Goal: Entertainment & Leisure: Browse casually

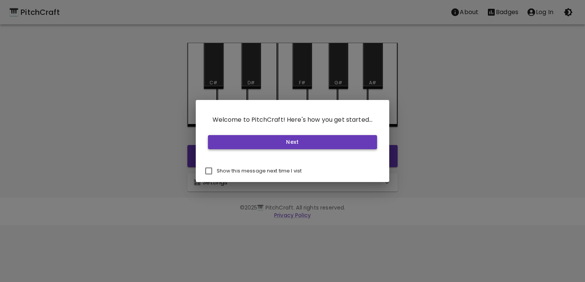
click at [300, 141] on button "Next" at bounding box center [293, 142] width 170 height 14
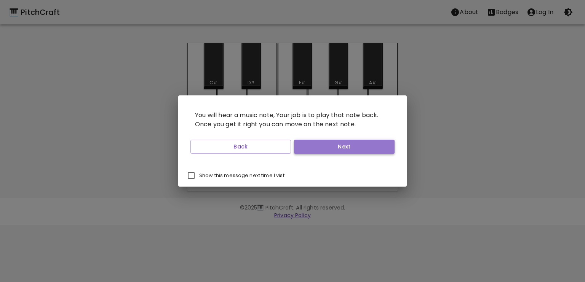
click at [341, 150] on button "Next" at bounding box center [344, 146] width 101 height 14
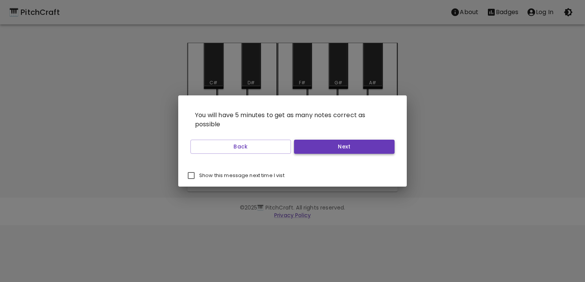
click at [333, 146] on button "Next" at bounding box center [344, 146] width 101 height 14
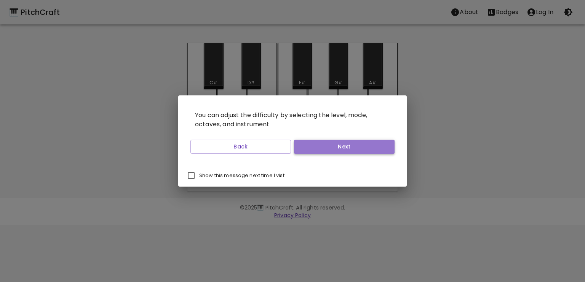
click at [333, 146] on button "Next" at bounding box center [344, 146] width 101 height 14
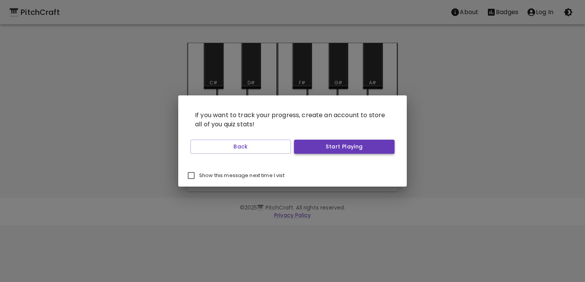
click at [335, 145] on button "Start Playing" at bounding box center [344, 146] width 101 height 14
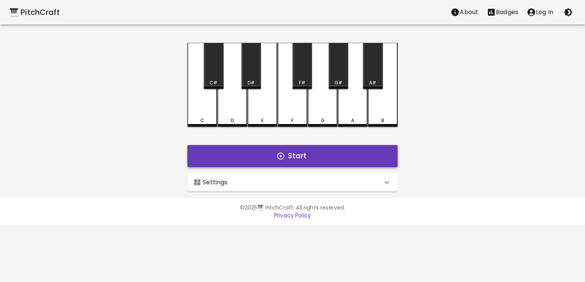
click at [295, 155] on button "Start" at bounding box center [292, 156] width 210 height 22
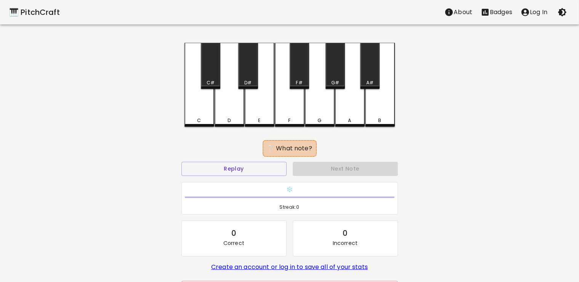
click at [261, 104] on div "E" at bounding box center [260, 85] width 30 height 84
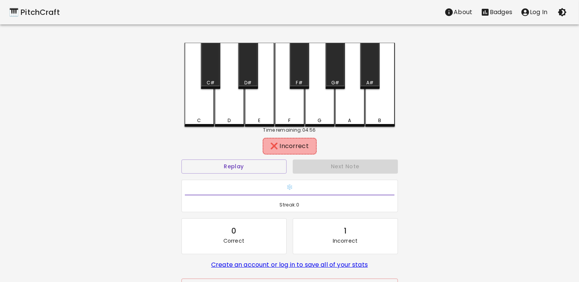
click at [321, 108] on div "G" at bounding box center [320, 85] width 30 height 84
click at [261, 164] on button "Replay" at bounding box center [233, 166] width 105 height 14
click at [199, 98] on div "C" at bounding box center [199, 85] width 30 height 84
click at [227, 173] on div "Replay" at bounding box center [233, 166] width 111 height 20
click at [225, 168] on button "Replay" at bounding box center [233, 166] width 105 height 14
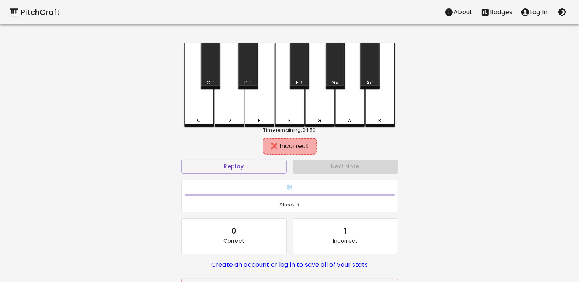
click at [211, 75] on div "C#" at bounding box center [210, 66] width 19 height 46
click at [229, 168] on button "Replay" at bounding box center [233, 166] width 105 height 14
click at [332, 66] on div "G#" at bounding box center [334, 66] width 19 height 46
click at [251, 171] on button "Replay" at bounding box center [233, 166] width 105 height 14
click at [371, 77] on div "A#" at bounding box center [369, 66] width 19 height 46
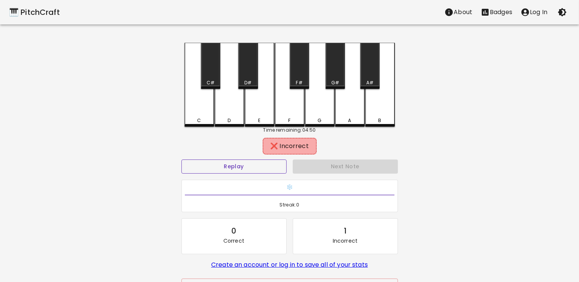
click at [260, 166] on button "Replay" at bounding box center [233, 166] width 105 height 14
click at [245, 67] on div "D#" at bounding box center [247, 66] width 19 height 46
click at [229, 164] on button "Replay" at bounding box center [233, 166] width 105 height 14
click at [231, 113] on div "D" at bounding box center [230, 85] width 30 height 84
click at [232, 167] on button "Replay" at bounding box center [233, 166] width 105 height 14
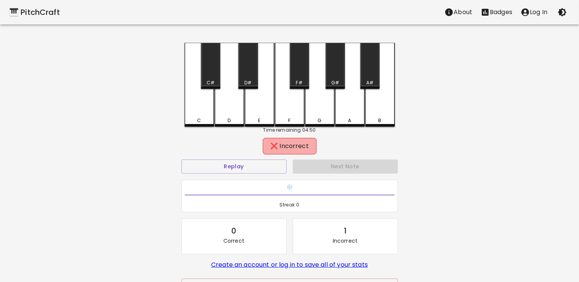
click at [257, 107] on div "E" at bounding box center [260, 85] width 30 height 84
click at [248, 166] on button "Replay" at bounding box center [233, 166] width 105 height 14
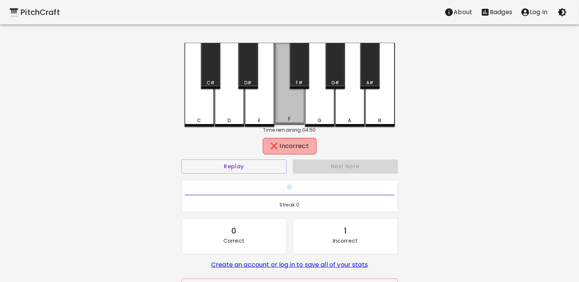
click at [291, 112] on div "F" at bounding box center [290, 84] width 30 height 82
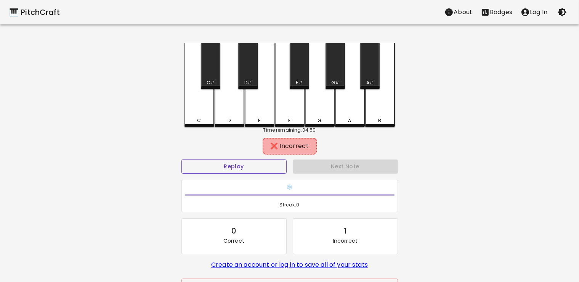
click at [255, 170] on button "Replay" at bounding box center [233, 166] width 105 height 14
click at [301, 75] on div "F#" at bounding box center [299, 66] width 19 height 46
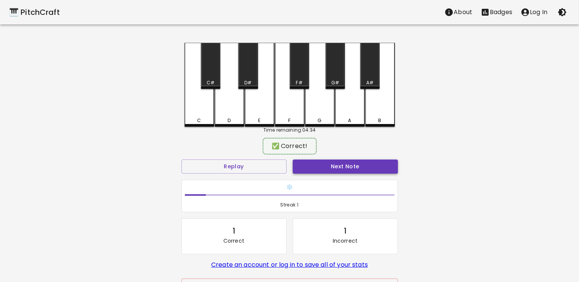
click at [341, 165] on button "Next Note" at bounding box center [345, 166] width 105 height 14
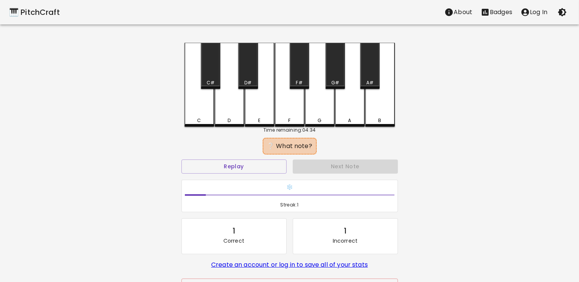
click at [202, 110] on div "C" at bounding box center [199, 85] width 30 height 84
click at [255, 164] on button "Replay" at bounding box center [233, 166] width 105 height 14
click at [346, 115] on div "A" at bounding box center [350, 85] width 30 height 84
click at [240, 169] on button "Replay" at bounding box center [233, 166] width 105 height 14
click at [224, 114] on div "D" at bounding box center [230, 85] width 30 height 84
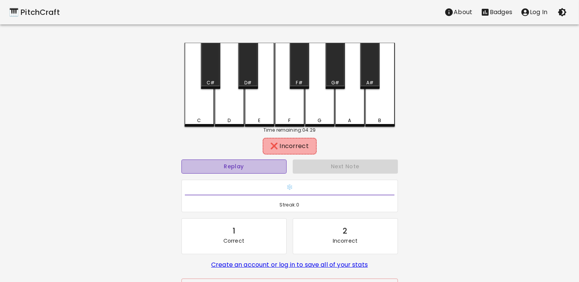
click at [226, 162] on button "Replay" at bounding box center [233, 166] width 105 height 14
click at [208, 79] on div "C#" at bounding box center [210, 66] width 19 height 46
click at [218, 165] on button "Replay" at bounding box center [233, 166] width 105 height 14
click at [249, 72] on div "D#" at bounding box center [247, 66] width 19 height 46
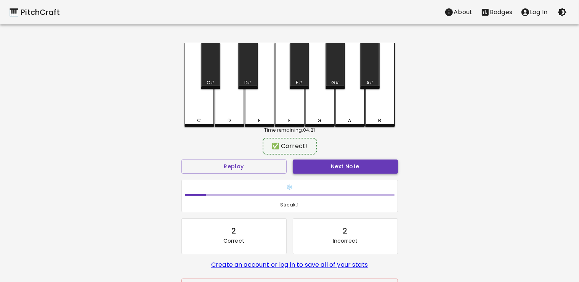
click at [344, 171] on button "Next Note" at bounding box center [345, 166] width 105 height 14
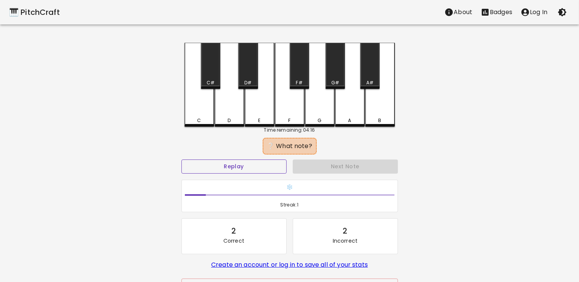
click at [269, 167] on button "Replay" at bounding box center [233, 166] width 105 height 14
click at [191, 115] on div "C" at bounding box center [199, 85] width 30 height 84
click at [229, 161] on button "Replay" at bounding box center [233, 166] width 105 height 14
click at [208, 56] on div "C#" at bounding box center [210, 66] width 19 height 46
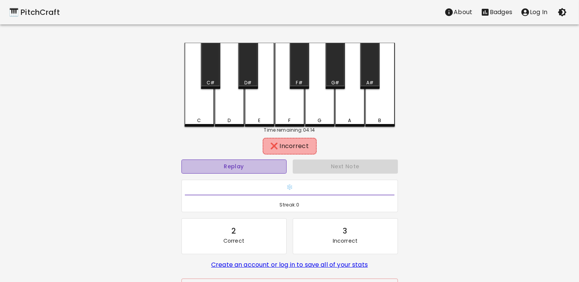
click at [231, 171] on button "Replay" at bounding box center [233, 166] width 105 height 14
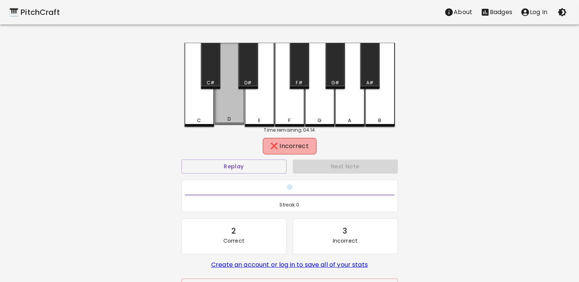
click at [234, 107] on div "D" at bounding box center [230, 84] width 30 height 82
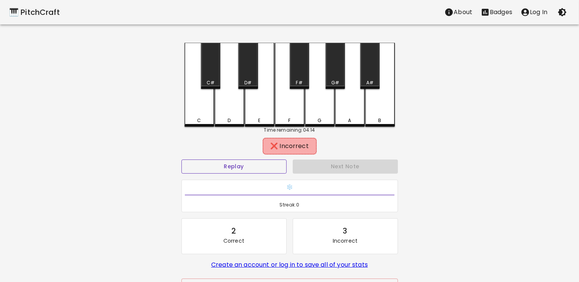
click at [237, 164] on button "Replay" at bounding box center [233, 166] width 105 height 14
click at [252, 128] on div "Time remaining: 04:14" at bounding box center [289, 130] width 210 height 7
click at [259, 104] on div "E" at bounding box center [260, 85] width 30 height 84
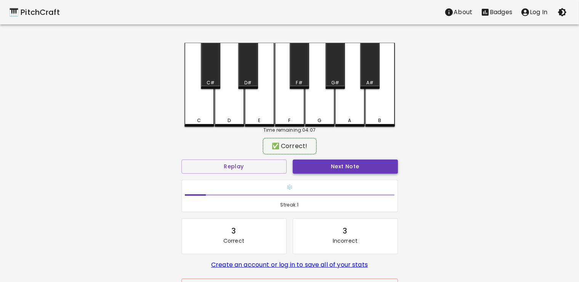
click at [360, 168] on button "Next Note" at bounding box center [345, 166] width 105 height 14
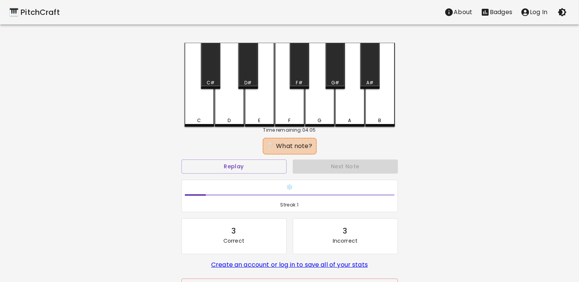
click at [294, 109] on div "F" at bounding box center [290, 85] width 30 height 84
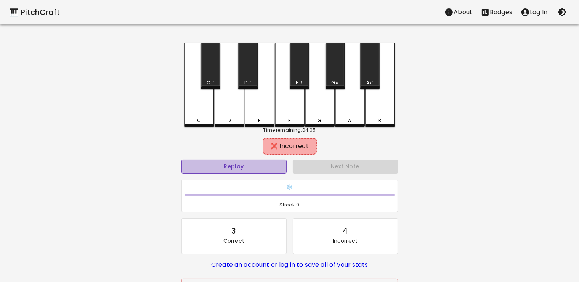
click at [271, 167] on button "Replay" at bounding box center [233, 166] width 105 height 14
click at [300, 76] on div "F#" at bounding box center [299, 66] width 19 height 46
click at [257, 166] on button "Replay" at bounding box center [233, 166] width 105 height 14
click at [197, 118] on div "C" at bounding box center [199, 120] width 28 height 7
click at [223, 173] on div "Replay" at bounding box center [233, 166] width 111 height 20
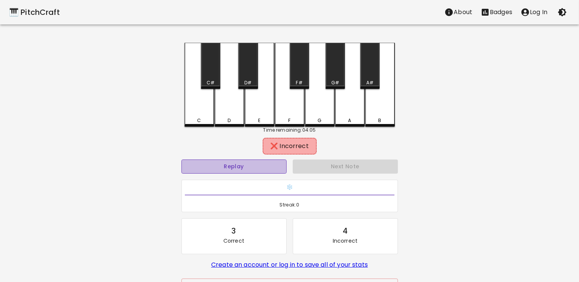
click at [223, 165] on button "Replay" at bounding box center [233, 166] width 105 height 14
click at [227, 121] on div "D" at bounding box center [229, 120] width 28 height 7
click at [237, 167] on button "Replay" at bounding box center [233, 166] width 105 height 14
click at [212, 63] on div "C#" at bounding box center [210, 66] width 19 height 46
click at [237, 167] on button "Replay" at bounding box center [233, 166] width 105 height 14
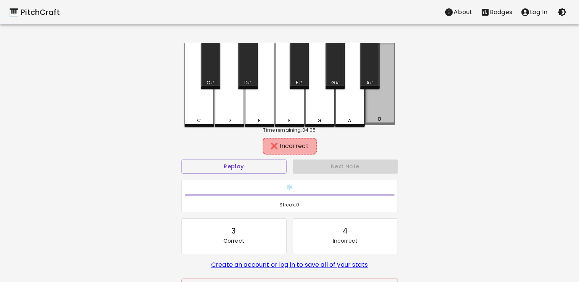
click at [374, 117] on div "B" at bounding box center [380, 84] width 30 height 82
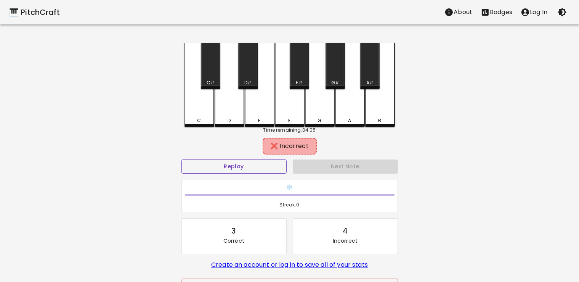
click at [251, 167] on button "Replay" at bounding box center [233, 166] width 105 height 14
click at [287, 115] on div "F" at bounding box center [290, 85] width 30 height 84
click at [253, 171] on button "Replay" at bounding box center [233, 166] width 105 height 14
click at [251, 78] on div "D#" at bounding box center [247, 66] width 19 height 46
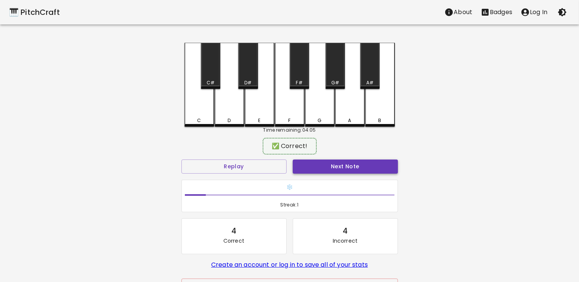
click at [349, 160] on button "Next Note" at bounding box center [345, 166] width 105 height 14
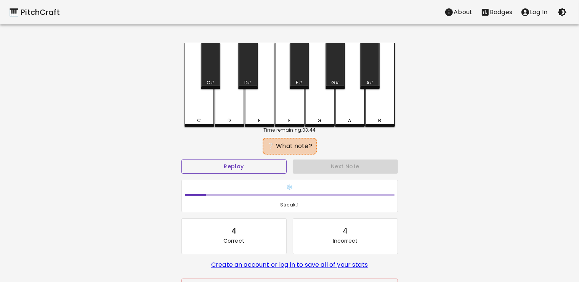
click at [240, 164] on button "Replay" at bounding box center [233, 166] width 105 height 14
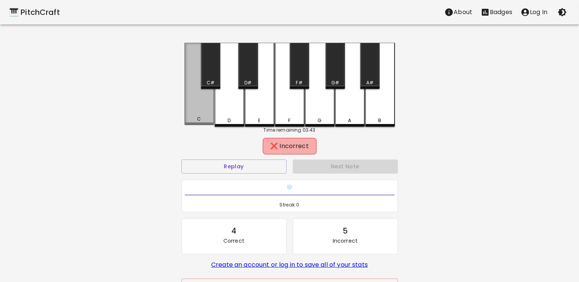
click at [197, 109] on div "C" at bounding box center [199, 84] width 30 height 82
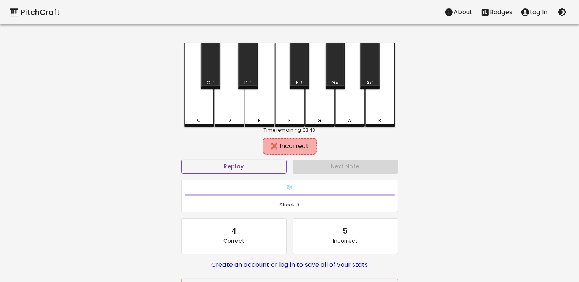
click at [233, 167] on button "Replay" at bounding box center [233, 166] width 105 height 14
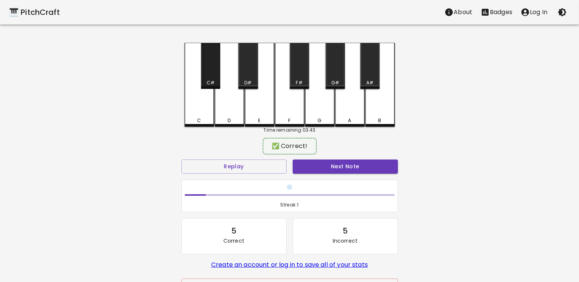
click at [210, 74] on div "C#" at bounding box center [210, 66] width 19 height 46
click at [354, 164] on button "Next Note" at bounding box center [345, 166] width 105 height 14
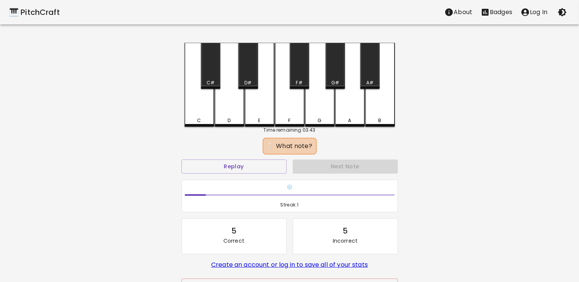
click at [248, 72] on div "D#" at bounding box center [247, 66] width 19 height 46
click at [233, 112] on div "D" at bounding box center [230, 85] width 30 height 84
click at [260, 106] on div "E" at bounding box center [260, 85] width 30 height 84
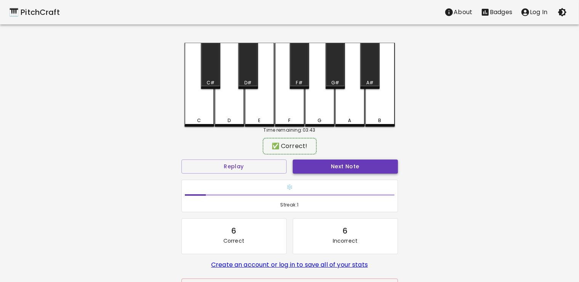
click at [356, 170] on button "Next Note" at bounding box center [345, 166] width 105 height 14
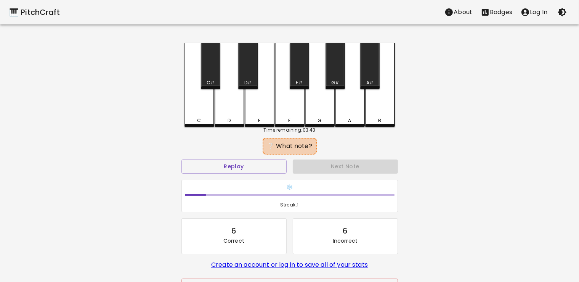
click at [260, 110] on div "E" at bounding box center [260, 85] width 30 height 84
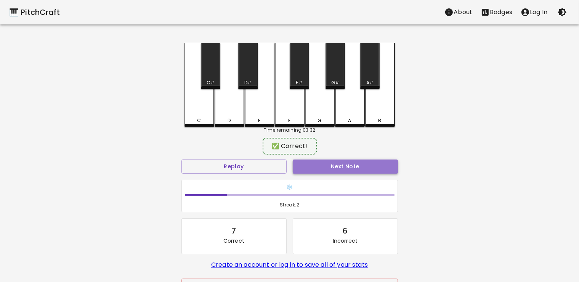
click at [348, 165] on button "Next Note" at bounding box center [345, 166] width 105 height 14
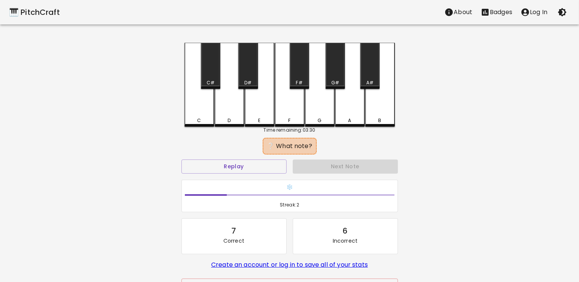
click at [345, 118] on div "A" at bounding box center [350, 120] width 28 height 7
click at [336, 69] on div "G#" at bounding box center [334, 66] width 19 height 46
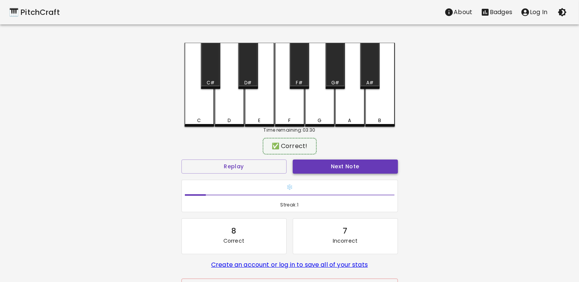
click at [346, 166] on button "Next Note" at bounding box center [345, 166] width 105 height 14
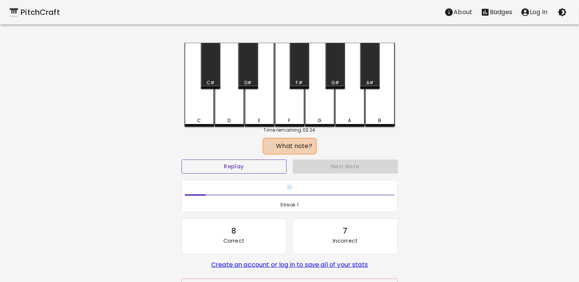
click at [263, 170] on button "Replay" at bounding box center [233, 166] width 105 height 14
click at [257, 121] on div "E" at bounding box center [259, 120] width 28 height 7
click at [250, 173] on button "Replay" at bounding box center [233, 166] width 105 height 14
click at [249, 79] on div "D#" at bounding box center [247, 66] width 19 height 46
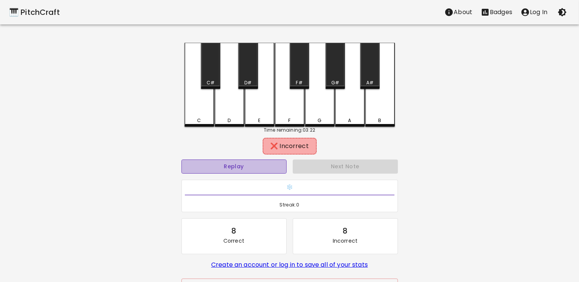
click at [231, 165] on button "Replay" at bounding box center [233, 166] width 105 height 14
click at [226, 109] on div "D" at bounding box center [230, 85] width 30 height 84
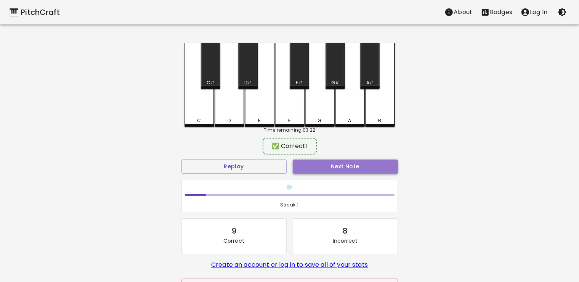
click at [354, 166] on button "Next Note" at bounding box center [345, 166] width 105 height 14
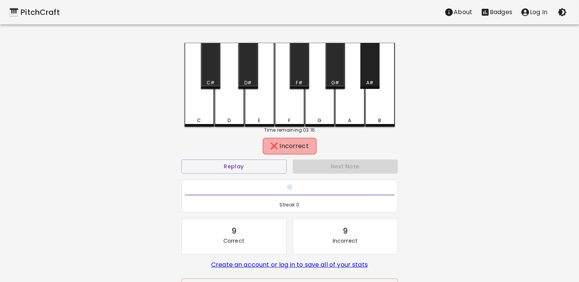
click at [370, 78] on div "A#" at bounding box center [369, 66] width 19 height 46
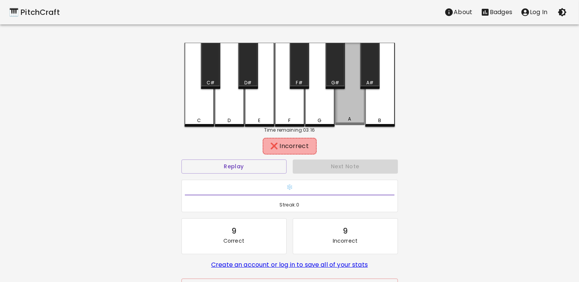
click at [350, 107] on div "A" at bounding box center [350, 84] width 30 height 82
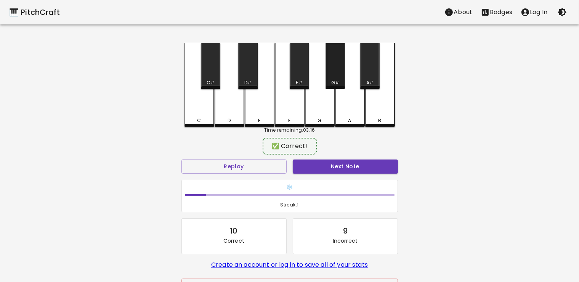
click at [332, 68] on div "G#" at bounding box center [334, 66] width 19 height 46
click at [263, 171] on button "Replay" at bounding box center [233, 166] width 105 height 14
click at [336, 72] on div "G#" at bounding box center [334, 66] width 19 height 46
click at [338, 165] on button "Next Note" at bounding box center [345, 166] width 105 height 14
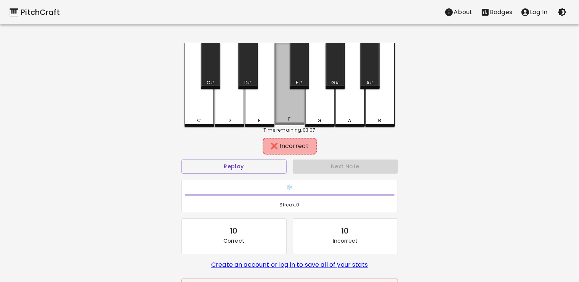
click at [287, 111] on div "F" at bounding box center [290, 84] width 30 height 82
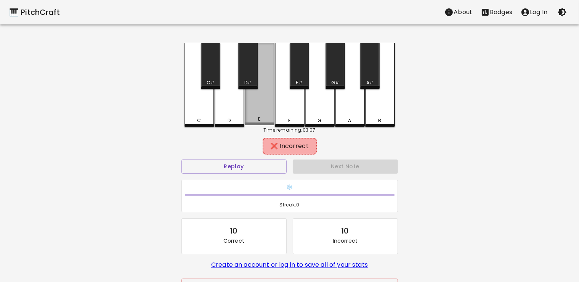
click at [259, 108] on div "E" at bounding box center [260, 84] width 30 height 82
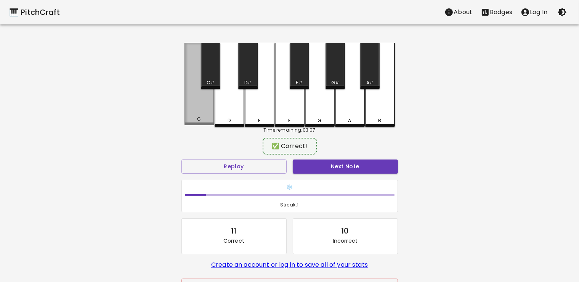
click at [191, 106] on div "C" at bounding box center [199, 84] width 30 height 82
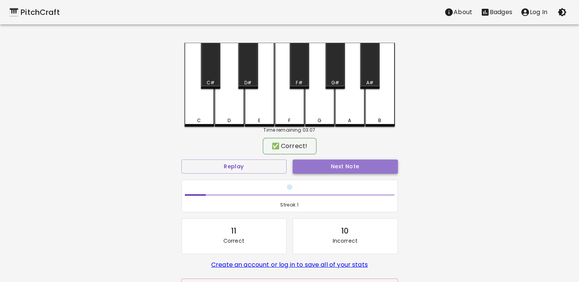
click at [325, 162] on button "Next Note" at bounding box center [345, 166] width 105 height 14
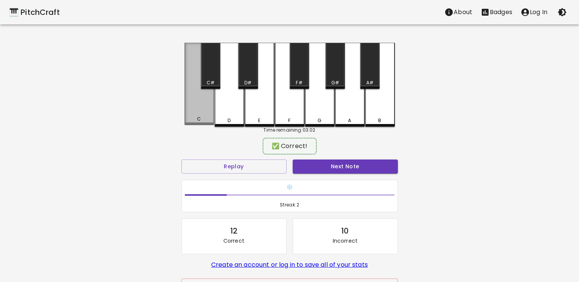
click at [200, 116] on div "C" at bounding box center [199, 84] width 30 height 82
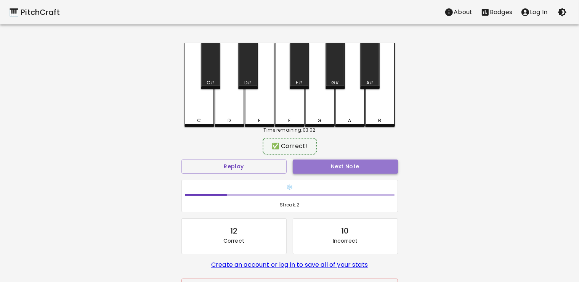
click at [354, 166] on button "Next Note" at bounding box center [345, 166] width 105 height 14
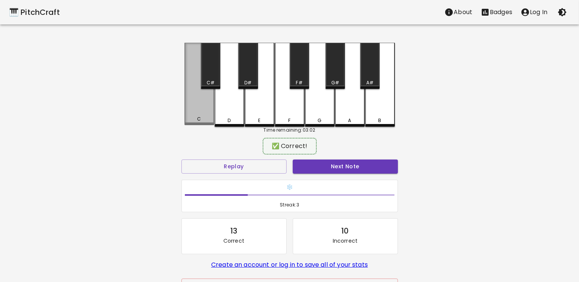
click at [193, 107] on div "C" at bounding box center [199, 84] width 30 height 82
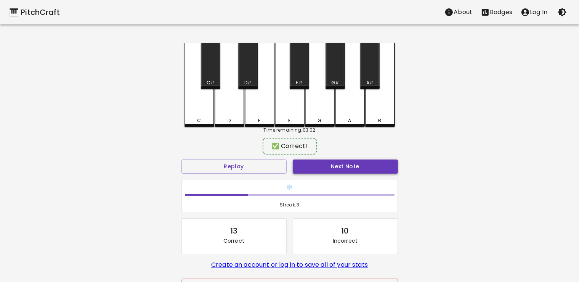
click at [346, 161] on button "Next Note" at bounding box center [345, 166] width 105 height 14
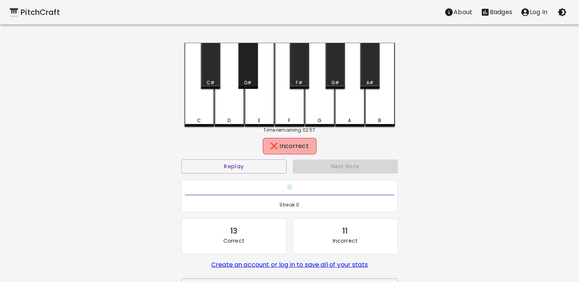
click at [245, 76] on div "D#" at bounding box center [247, 66] width 19 height 46
click at [210, 74] on div "C#" at bounding box center [210, 66] width 19 height 46
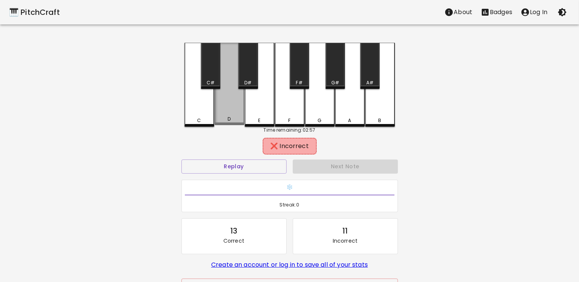
click at [229, 102] on div "D" at bounding box center [230, 84] width 30 height 82
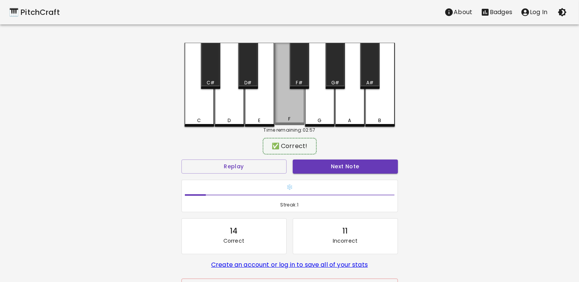
click at [285, 111] on div "F" at bounding box center [290, 84] width 30 height 82
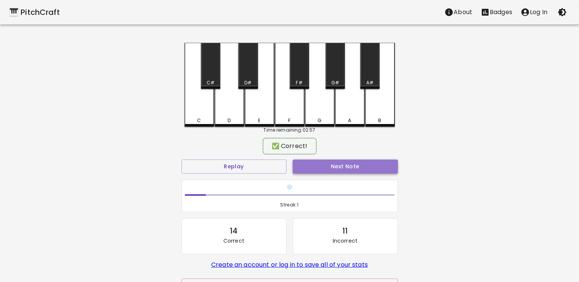
click at [345, 168] on button "Next Note" at bounding box center [345, 166] width 105 height 14
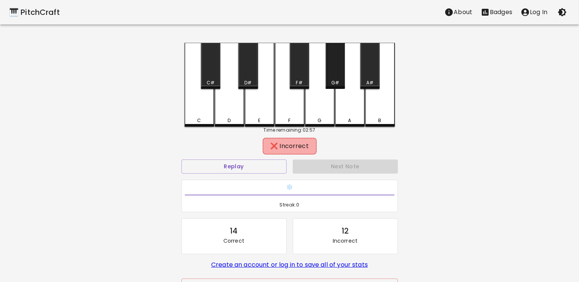
click at [336, 73] on div "G#" at bounding box center [334, 66] width 19 height 46
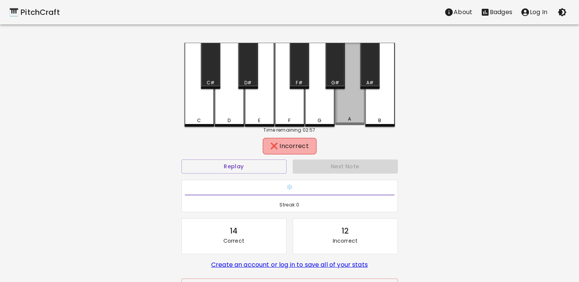
click at [344, 107] on div "A" at bounding box center [350, 84] width 30 height 82
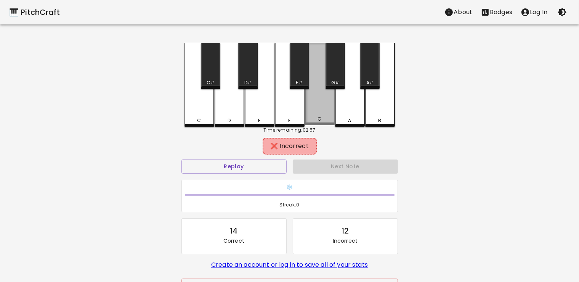
click at [322, 111] on div "G" at bounding box center [320, 84] width 30 height 82
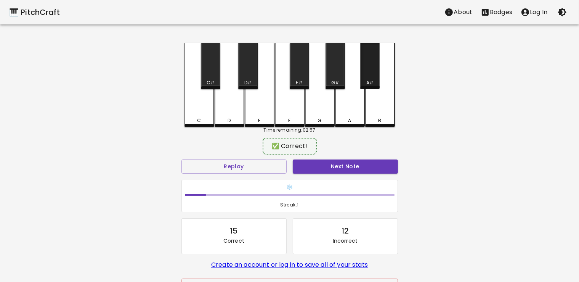
click at [366, 70] on div "A#" at bounding box center [369, 66] width 19 height 46
click at [352, 164] on button "Next Note" at bounding box center [345, 166] width 105 height 14
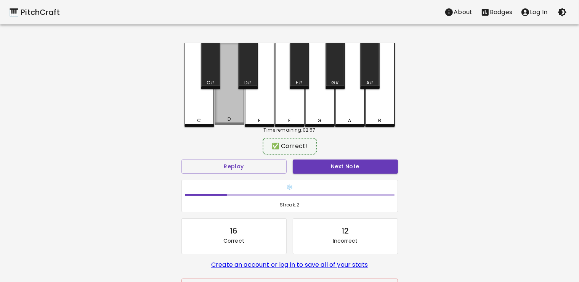
click at [216, 121] on div "D" at bounding box center [229, 118] width 28 height 7
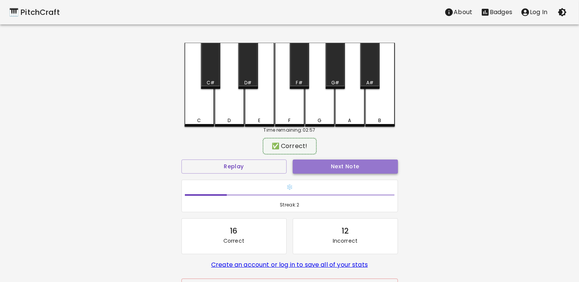
click at [367, 163] on button "Next Note" at bounding box center [345, 166] width 105 height 14
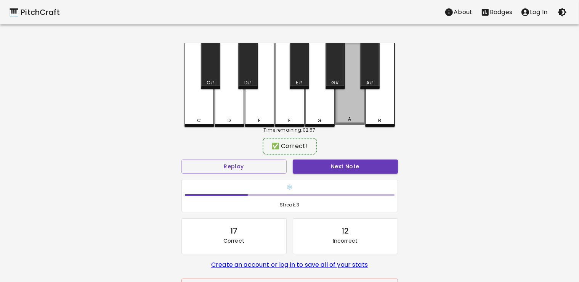
click at [345, 112] on div "A" at bounding box center [350, 84] width 30 height 82
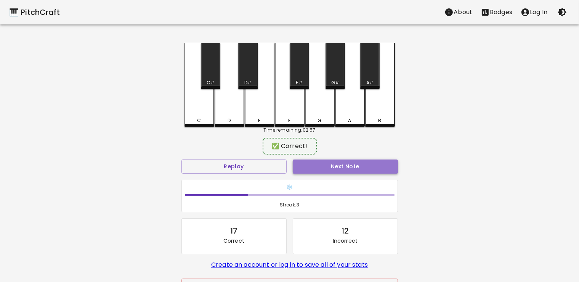
click at [355, 165] on button "Next Note" at bounding box center [345, 166] width 105 height 14
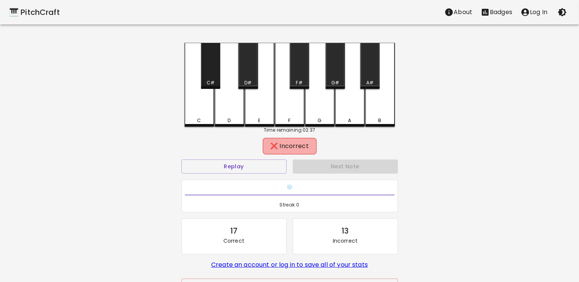
click at [204, 77] on div "C#" at bounding box center [210, 66] width 19 height 46
click at [230, 112] on div "D" at bounding box center [230, 85] width 30 height 84
click at [245, 72] on div "D#" at bounding box center [247, 66] width 19 height 46
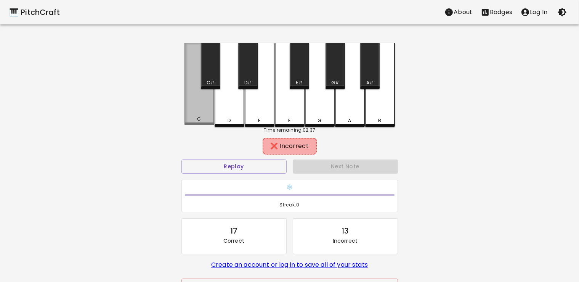
click at [205, 121] on div "C" at bounding box center [199, 118] width 28 height 7
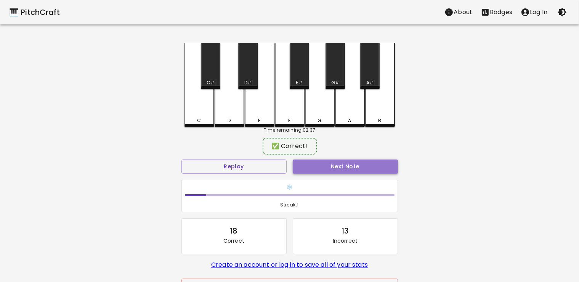
click at [344, 162] on button "Next Note" at bounding box center [345, 166] width 105 height 14
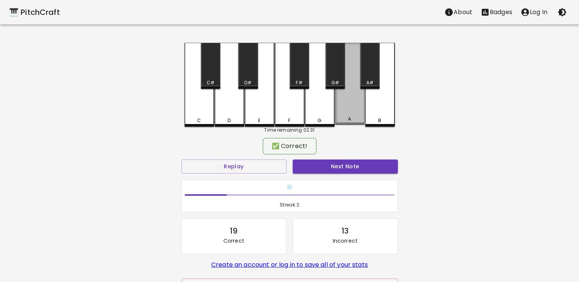
click at [351, 115] on div "A" at bounding box center [350, 84] width 30 height 82
click at [359, 165] on button "Next Note" at bounding box center [345, 166] width 105 height 14
click at [351, 115] on div "A" at bounding box center [350, 84] width 30 height 82
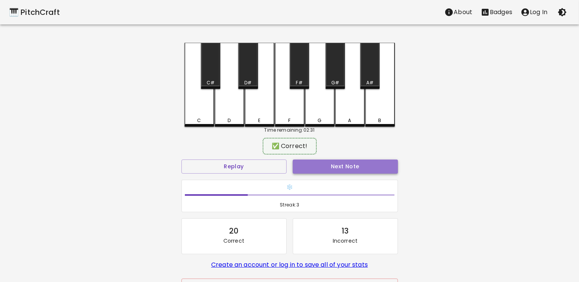
click at [353, 171] on button "Next Note" at bounding box center [345, 166] width 105 height 14
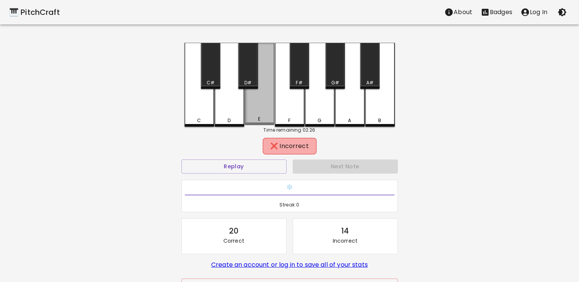
click at [253, 111] on div "E" at bounding box center [260, 84] width 30 height 82
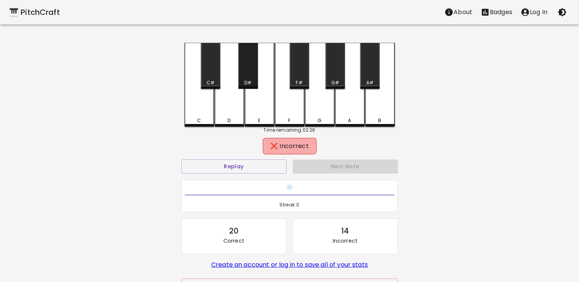
click at [248, 75] on div "D#" at bounding box center [247, 66] width 19 height 46
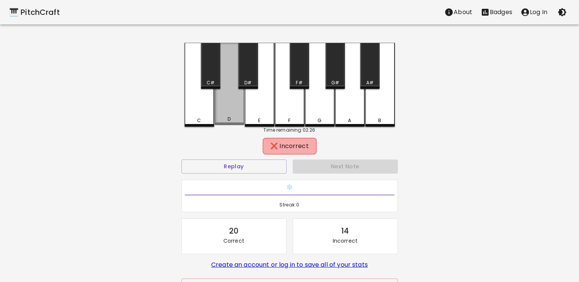
click at [237, 103] on div "D" at bounding box center [230, 84] width 30 height 82
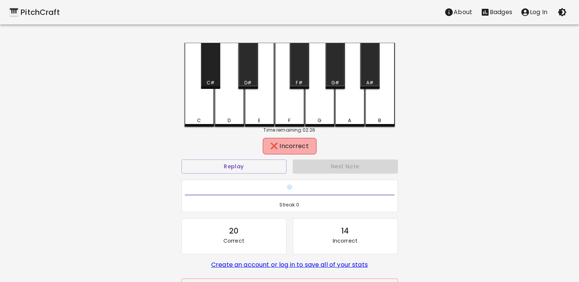
click at [207, 78] on div "C#" at bounding box center [210, 66] width 19 height 46
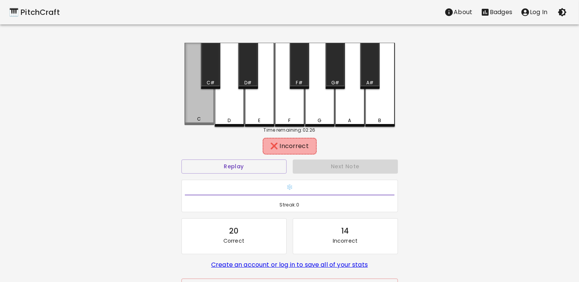
click at [200, 115] on div "C" at bounding box center [199, 84] width 30 height 82
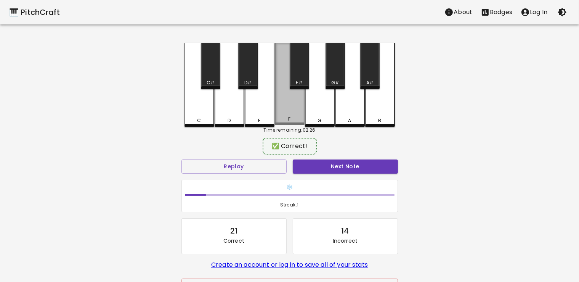
click at [282, 114] on div "F" at bounding box center [290, 84] width 30 height 82
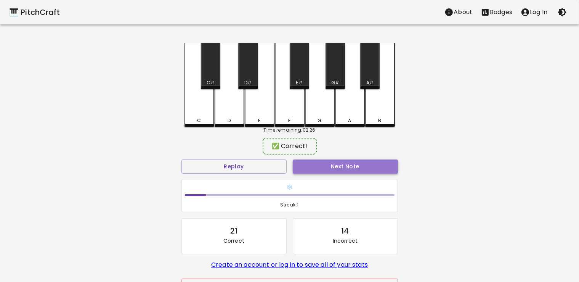
click at [340, 163] on button "Next Note" at bounding box center [345, 166] width 105 height 14
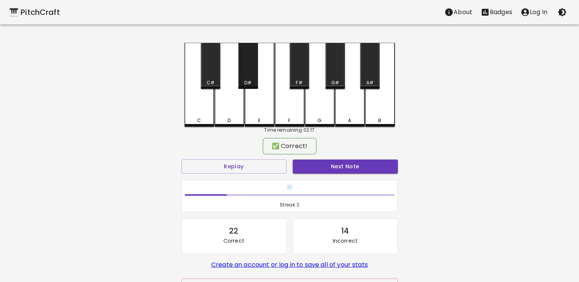
click at [248, 70] on div "D#" at bounding box center [247, 66] width 19 height 46
click at [343, 167] on button "Next Note" at bounding box center [345, 166] width 105 height 14
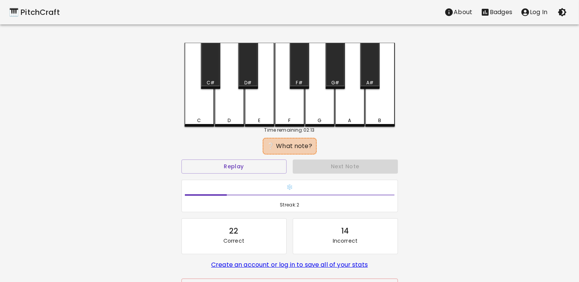
click at [224, 112] on div "D" at bounding box center [230, 85] width 30 height 84
click at [204, 75] on div "C#" at bounding box center [210, 66] width 19 height 46
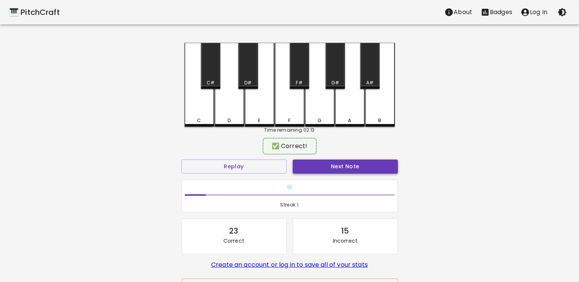
click at [358, 167] on button "Next Note" at bounding box center [345, 166] width 105 height 14
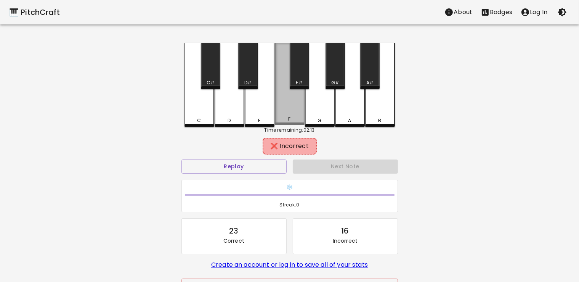
click at [286, 111] on div "F" at bounding box center [290, 84] width 30 height 82
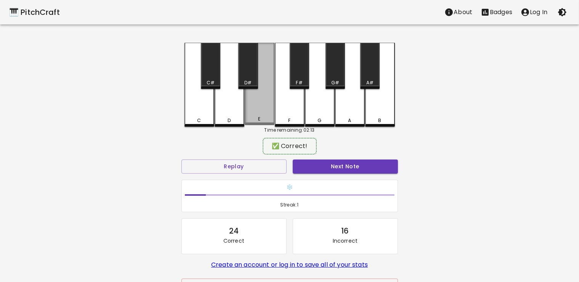
click at [263, 110] on div "E" at bounding box center [260, 84] width 30 height 82
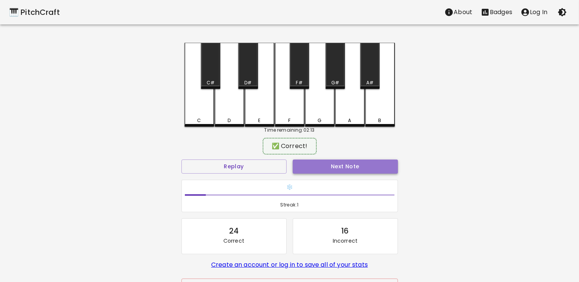
click at [347, 171] on button "Next Note" at bounding box center [345, 166] width 105 height 14
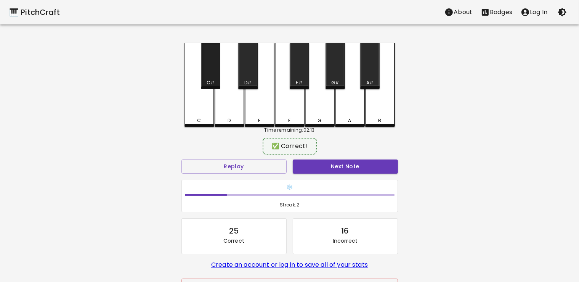
click at [213, 79] on div "C#" at bounding box center [210, 66] width 19 height 46
click at [359, 168] on button "Next Note" at bounding box center [345, 166] width 105 height 14
click at [370, 77] on div "A#" at bounding box center [369, 66] width 19 height 46
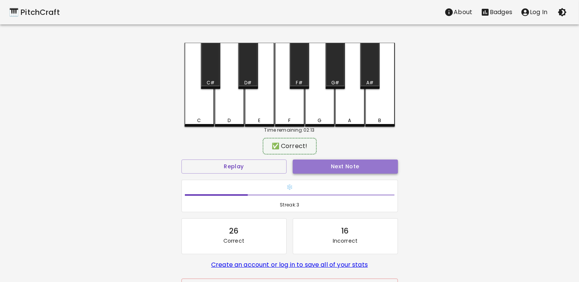
click at [361, 164] on button "Next Note" at bounding box center [345, 166] width 105 height 14
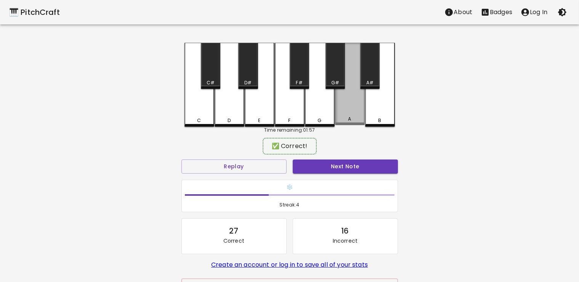
click at [355, 113] on div "A" at bounding box center [350, 84] width 30 height 82
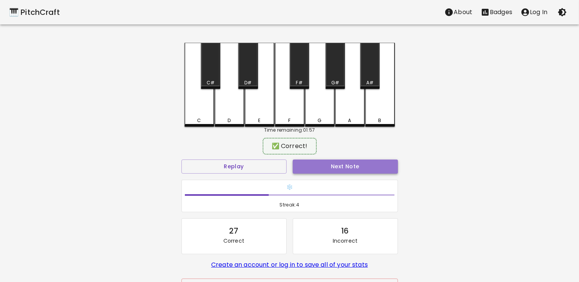
click at [349, 162] on button "Next Note" at bounding box center [345, 166] width 105 height 14
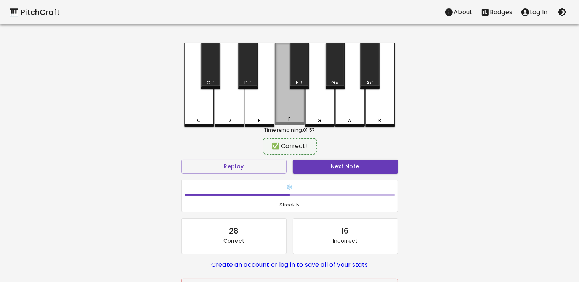
click at [279, 107] on div "F" at bounding box center [290, 84] width 30 height 82
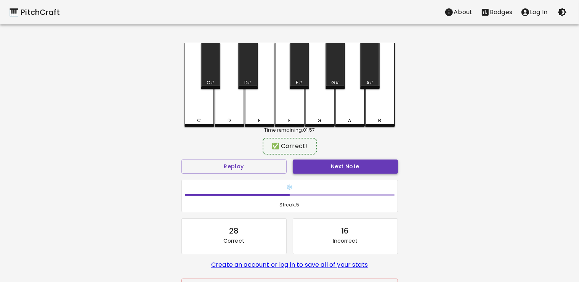
click at [320, 166] on button "Next Note" at bounding box center [345, 166] width 105 height 14
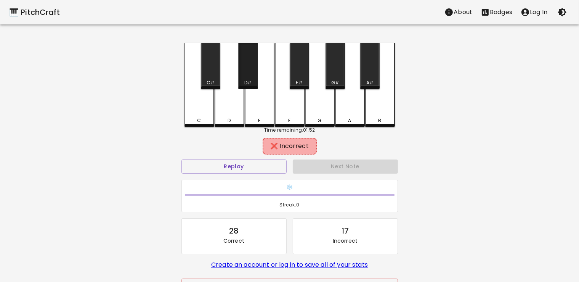
click at [248, 81] on div "D#" at bounding box center [247, 82] width 7 height 7
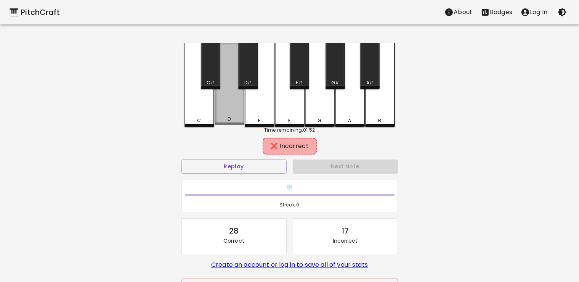
click at [229, 105] on div "D" at bounding box center [230, 84] width 30 height 82
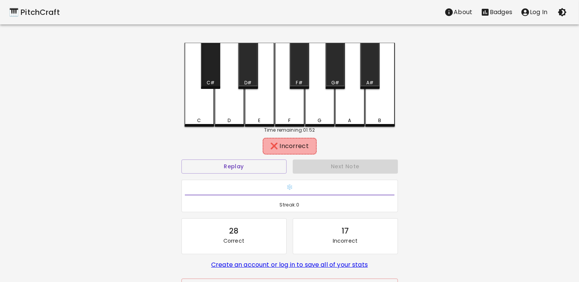
click at [212, 74] on div "C#" at bounding box center [210, 66] width 19 height 46
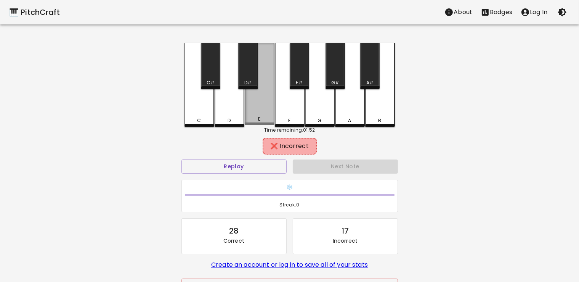
click at [253, 110] on div "E" at bounding box center [260, 84] width 30 height 82
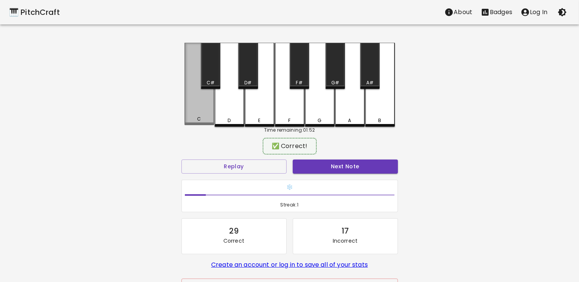
click at [201, 110] on div "C" at bounding box center [199, 84] width 30 height 82
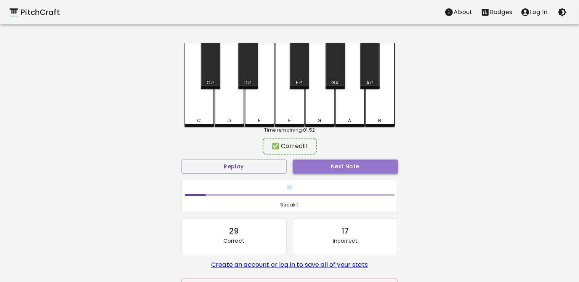
click at [346, 170] on button "Next Note" at bounding box center [345, 166] width 105 height 14
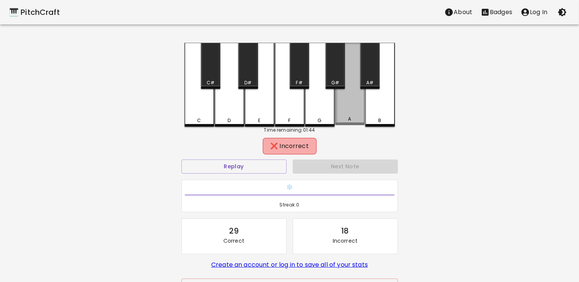
click at [348, 119] on div "A" at bounding box center [350, 118] width 28 height 7
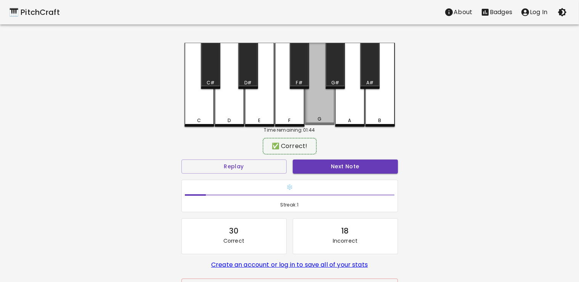
click at [316, 107] on div "G" at bounding box center [320, 84] width 30 height 82
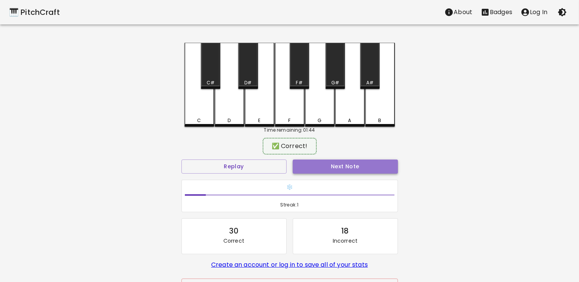
click at [343, 161] on button "Next Note" at bounding box center [345, 166] width 105 height 14
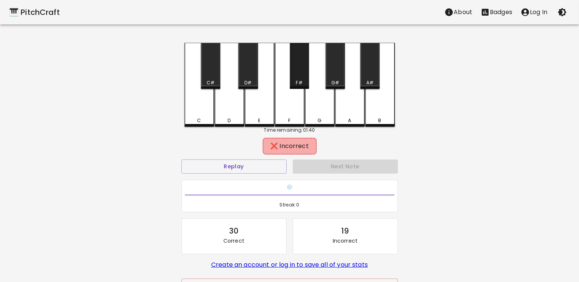
click at [298, 75] on div "F#" at bounding box center [299, 66] width 19 height 46
click at [292, 102] on div "F" at bounding box center [290, 84] width 30 height 82
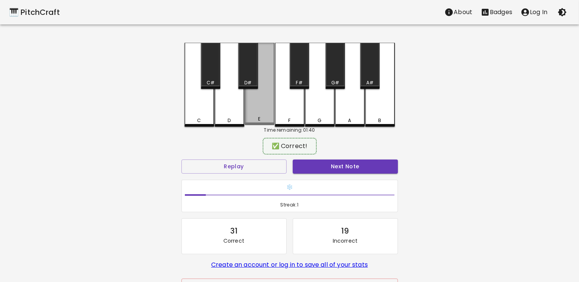
click at [261, 110] on div "E" at bounding box center [260, 84] width 30 height 82
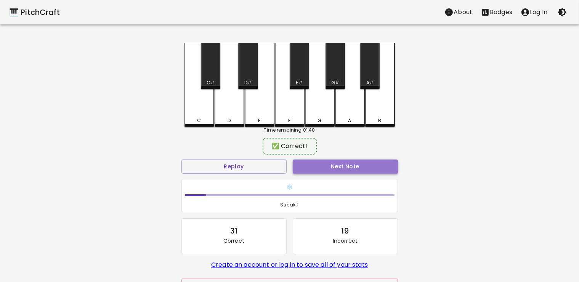
click at [322, 167] on button "Next Note" at bounding box center [345, 166] width 105 height 14
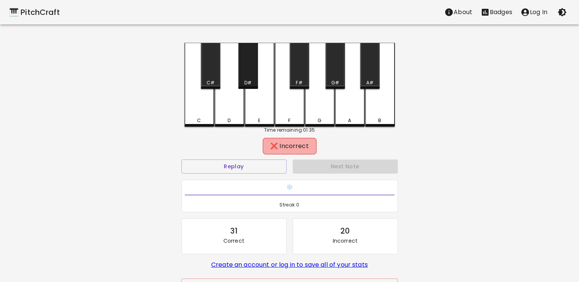
click at [246, 75] on div "D#" at bounding box center [247, 66] width 19 height 46
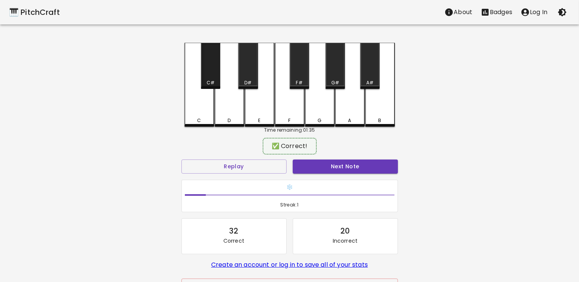
click at [211, 75] on div "C#" at bounding box center [210, 66] width 19 height 46
click at [337, 167] on button "Next Note" at bounding box center [345, 166] width 105 height 14
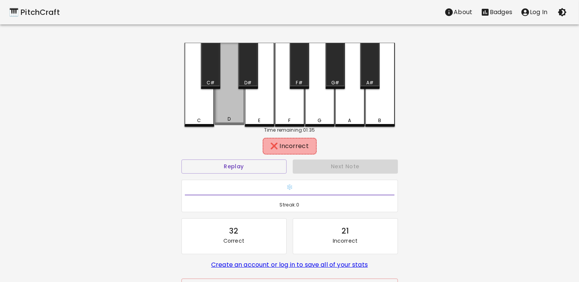
click at [235, 105] on div "D" at bounding box center [230, 84] width 30 height 82
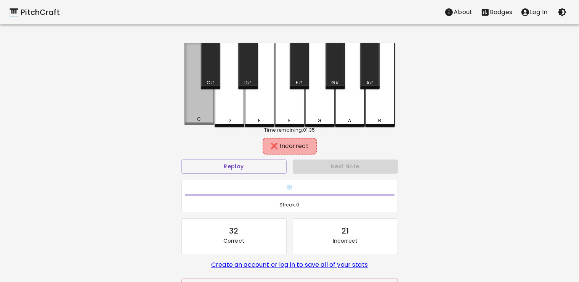
click at [202, 107] on div "C" at bounding box center [199, 84] width 30 height 82
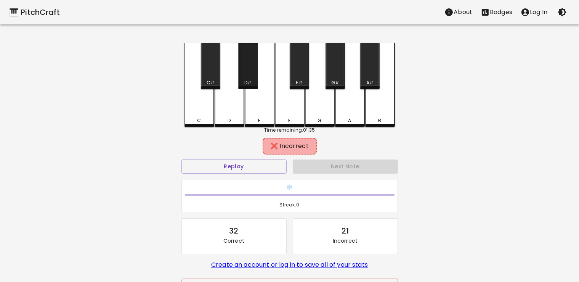
click at [249, 78] on div "D#" at bounding box center [247, 66] width 19 height 46
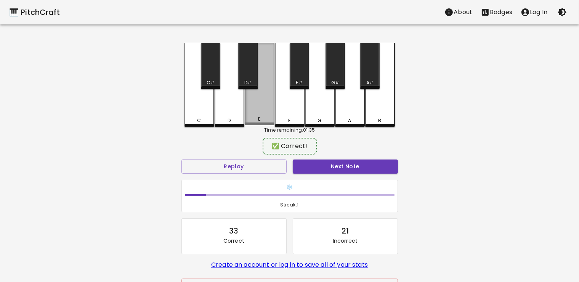
click at [263, 107] on div "E" at bounding box center [260, 84] width 30 height 82
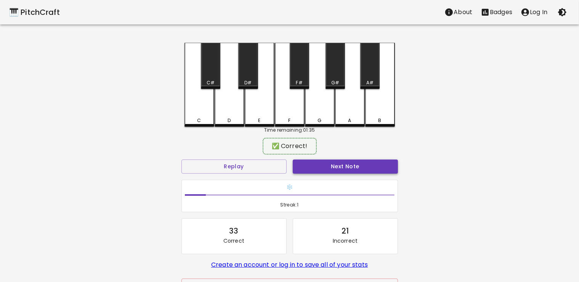
click at [332, 165] on button "Next Note" at bounding box center [345, 166] width 105 height 14
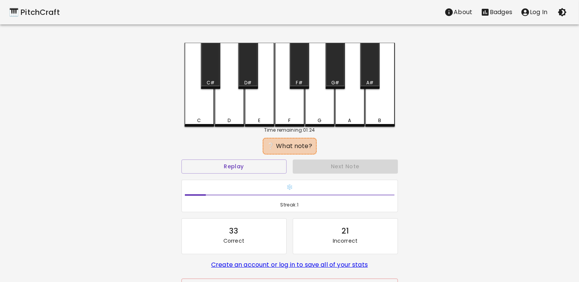
click at [247, 68] on div "D#" at bounding box center [247, 66] width 19 height 46
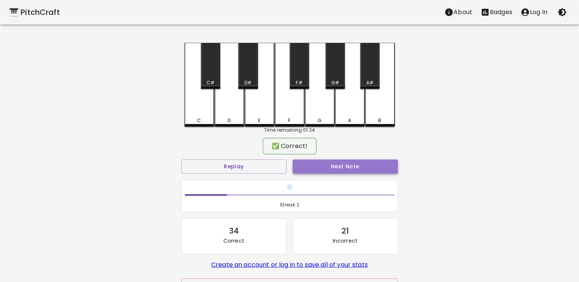
click at [354, 169] on button "Next Note" at bounding box center [345, 166] width 105 height 14
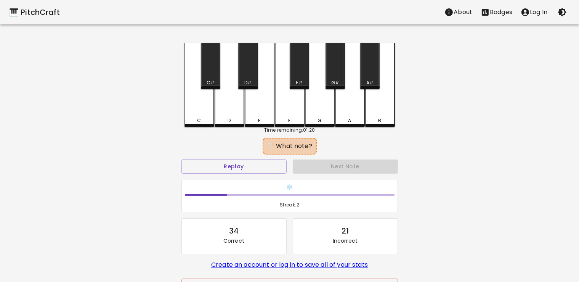
click at [289, 115] on div "F" at bounding box center [290, 85] width 30 height 84
click at [294, 75] on div "F#" at bounding box center [299, 66] width 19 height 46
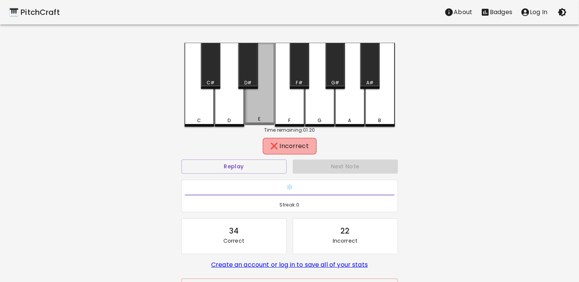
click at [263, 100] on div "E" at bounding box center [260, 84] width 30 height 82
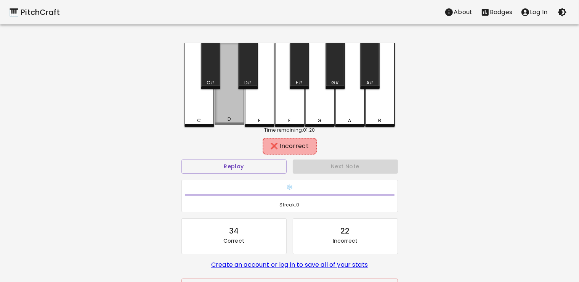
click at [234, 100] on div "D" at bounding box center [230, 84] width 30 height 82
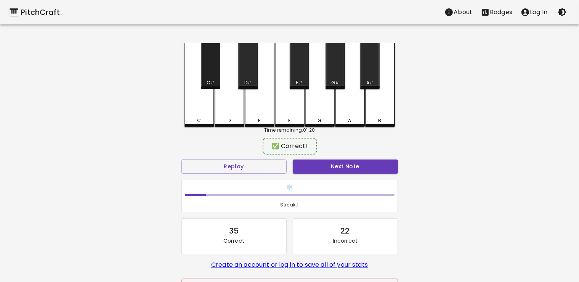
click at [209, 70] on div "C#" at bounding box center [210, 66] width 19 height 46
click at [368, 170] on button "Next Note" at bounding box center [345, 166] width 105 height 14
click at [209, 72] on div "C#" at bounding box center [210, 66] width 19 height 46
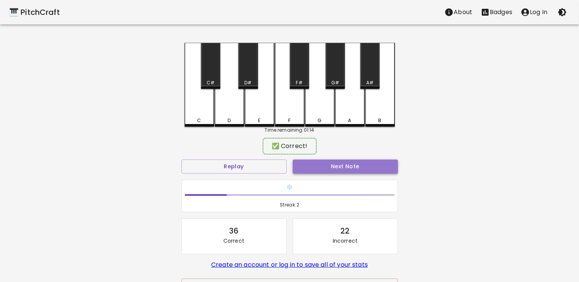
click at [353, 167] on button "Next Note" at bounding box center [345, 166] width 105 height 14
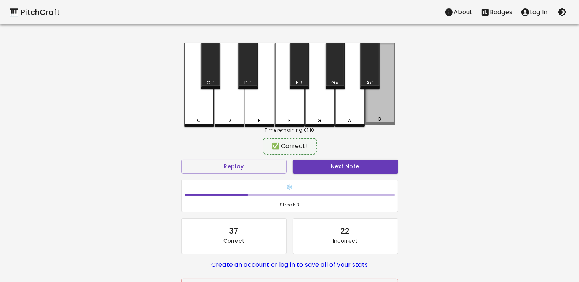
click at [374, 104] on div "B" at bounding box center [380, 84] width 30 height 82
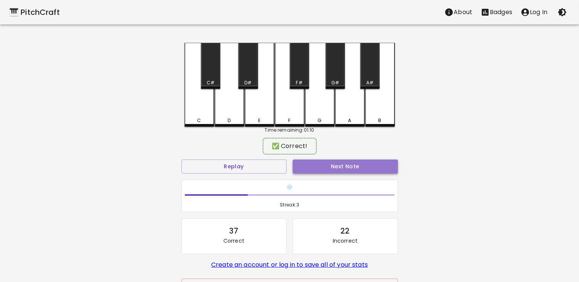
click at [351, 165] on button "Next Note" at bounding box center [345, 166] width 105 height 14
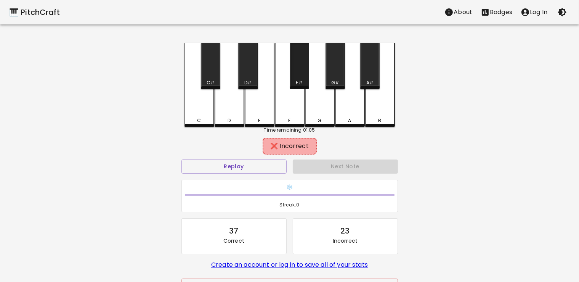
click at [303, 76] on div "F#" at bounding box center [299, 66] width 19 height 46
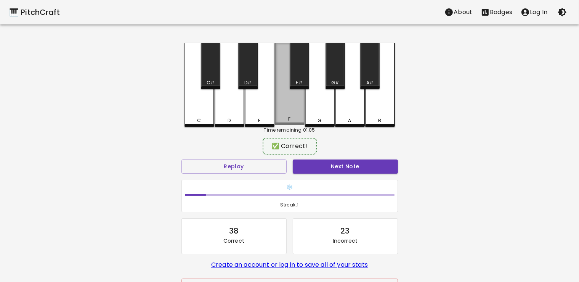
click at [295, 106] on div "F" at bounding box center [290, 84] width 30 height 82
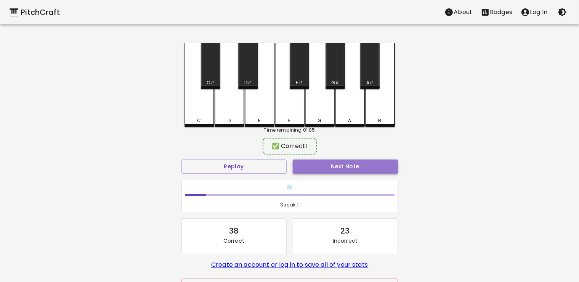
click at [339, 165] on button "Next Note" at bounding box center [345, 166] width 105 height 14
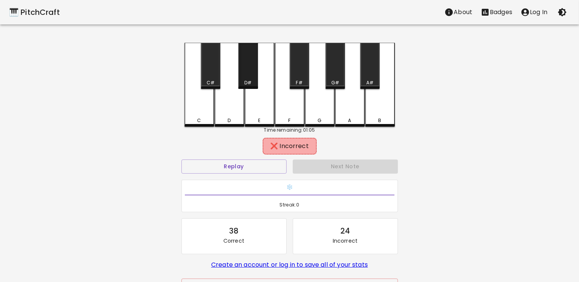
click at [248, 75] on div "D#" at bounding box center [247, 66] width 19 height 46
click at [210, 75] on div "C#" at bounding box center [210, 66] width 19 height 46
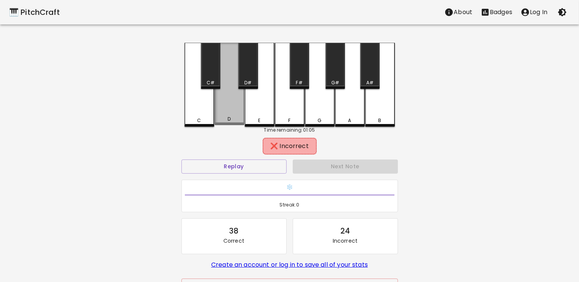
click at [226, 102] on div "D" at bounding box center [230, 84] width 30 height 82
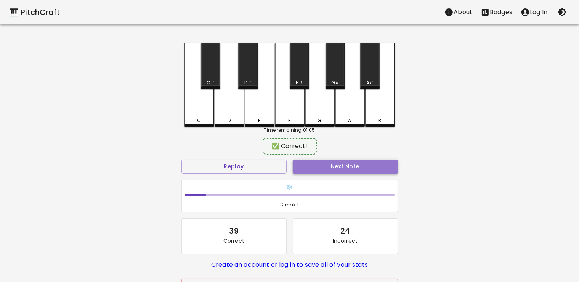
click at [355, 167] on button "Next Note" at bounding box center [345, 166] width 105 height 14
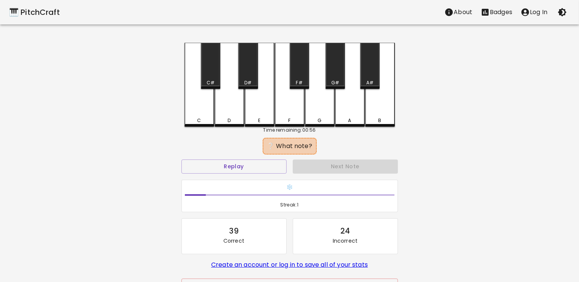
click at [373, 80] on div "A#" at bounding box center [369, 82] width 7 height 7
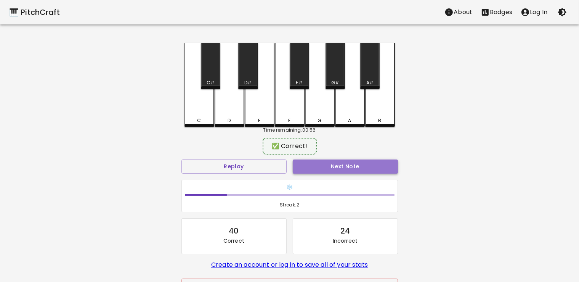
click at [362, 166] on button "Next Note" at bounding box center [345, 166] width 105 height 14
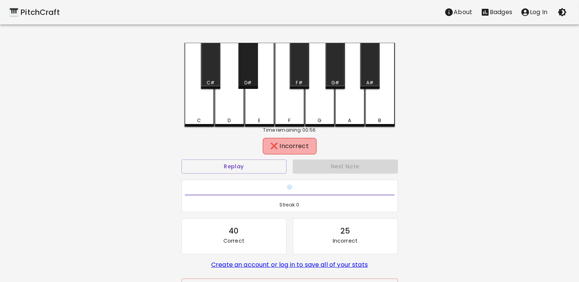
click at [249, 70] on div "D#" at bounding box center [247, 66] width 19 height 46
click at [214, 77] on div "C#" at bounding box center [210, 66] width 19 height 46
click at [203, 119] on div "C" at bounding box center [199, 120] width 28 height 7
click at [230, 118] on div "D" at bounding box center [228, 120] width 3 height 7
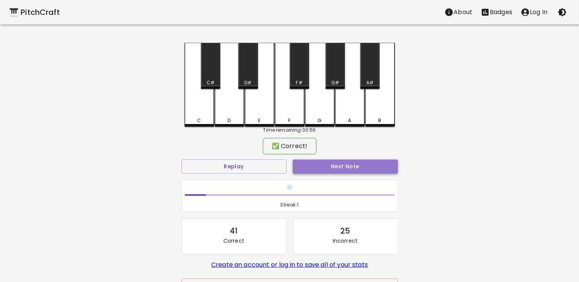
click at [346, 162] on button "Next Note" at bounding box center [345, 166] width 105 height 14
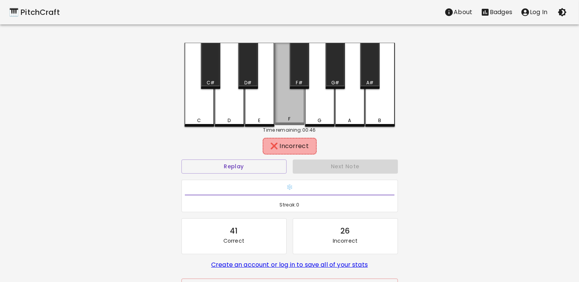
click at [289, 114] on div "F" at bounding box center [290, 84] width 30 height 82
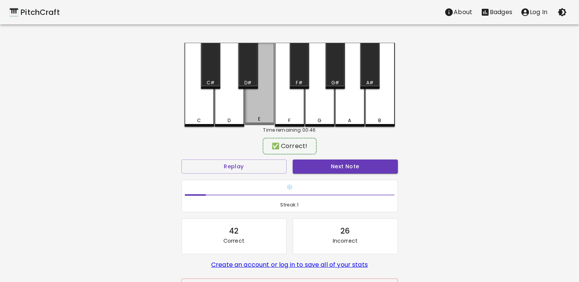
click at [267, 110] on div "E" at bounding box center [260, 84] width 30 height 82
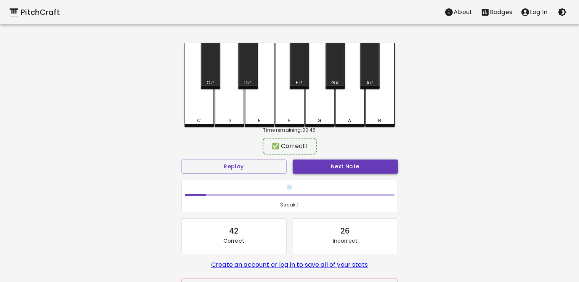
click at [329, 164] on button "Next Note" at bounding box center [345, 166] width 105 height 14
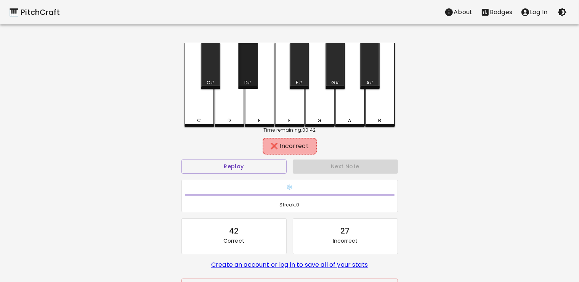
click at [247, 74] on div "D#" at bounding box center [247, 66] width 19 height 46
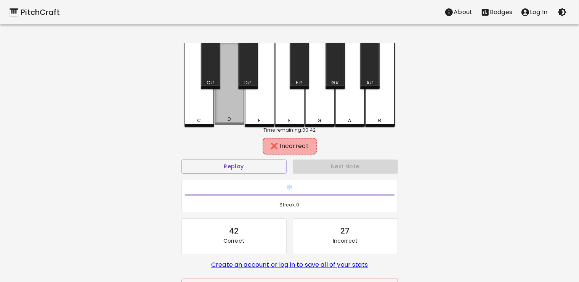
click at [232, 109] on div "D" at bounding box center [230, 84] width 30 height 82
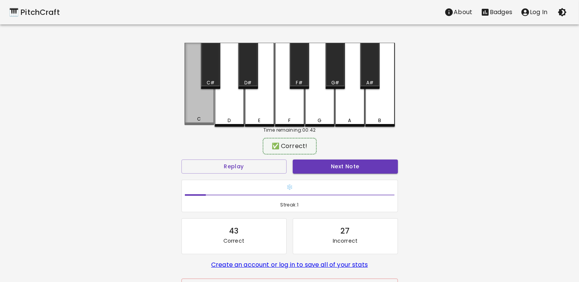
click at [190, 123] on div "C" at bounding box center [199, 84] width 30 height 82
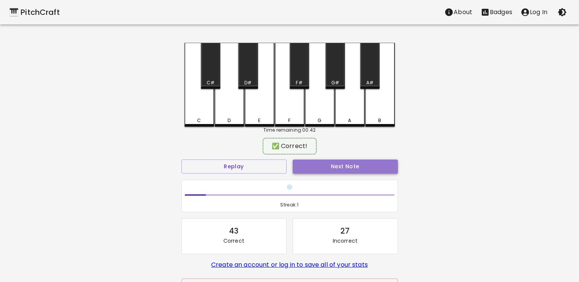
click at [365, 170] on button "Next Note" at bounding box center [345, 166] width 105 height 14
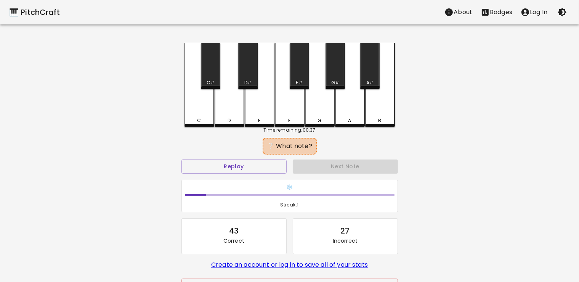
click at [348, 120] on div "A" at bounding box center [349, 120] width 3 height 7
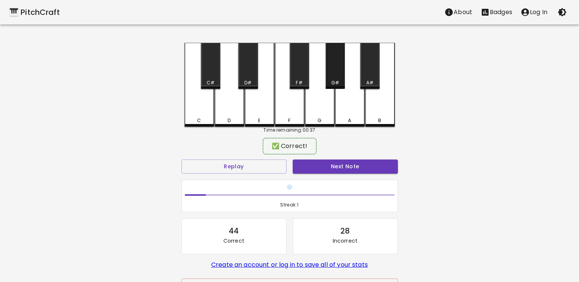
click at [333, 72] on div "G#" at bounding box center [334, 66] width 19 height 46
click at [343, 164] on button "Next Note" at bounding box center [345, 166] width 105 height 14
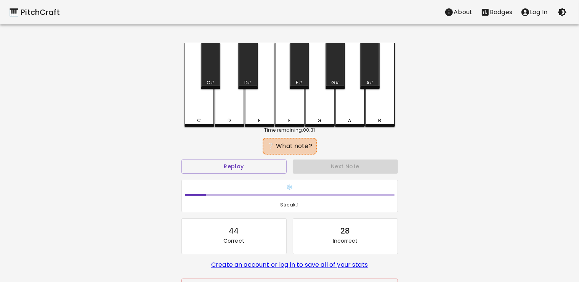
click at [343, 164] on div "Next Note" at bounding box center [345, 166] width 111 height 20
click at [255, 168] on button "Replay" at bounding box center [233, 166] width 105 height 14
click at [347, 111] on div "A" at bounding box center [350, 84] width 30 height 82
click at [373, 88] on div "A#" at bounding box center [369, 66] width 19 height 46
click at [380, 106] on div "B" at bounding box center [380, 85] width 30 height 84
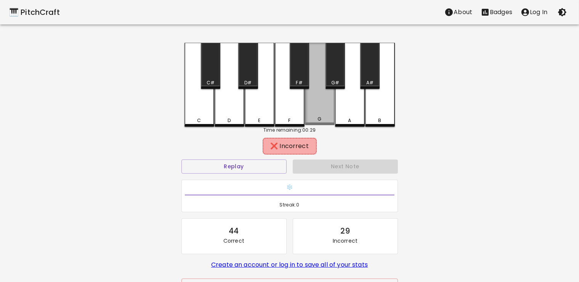
click at [318, 103] on div "G" at bounding box center [320, 84] width 30 height 82
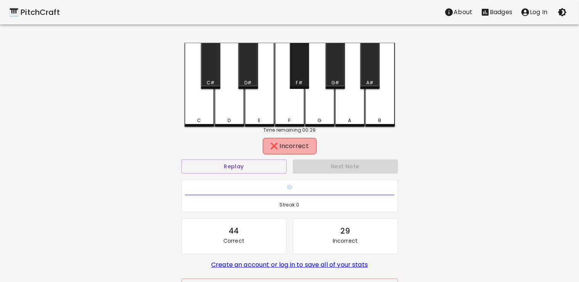
click at [301, 76] on div "F#" at bounding box center [299, 66] width 19 height 46
click at [333, 77] on div "G#" at bounding box center [334, 66] width 19 height 46
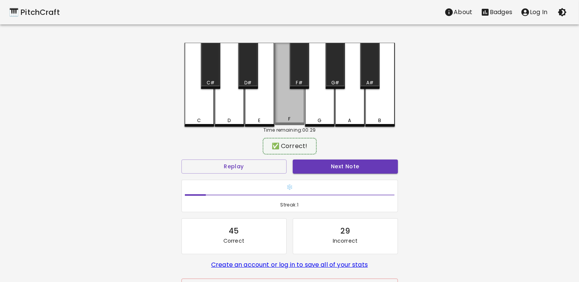
click at [292, 109] on div "F" at bounding box center [290, 84] width 30 height 82
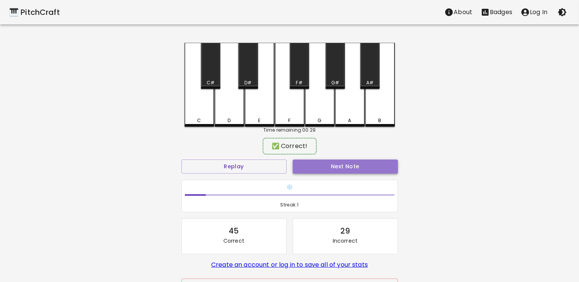
click at [331, 164] on button "Next Note" at bounding box center [345, 166] width 105 height 14
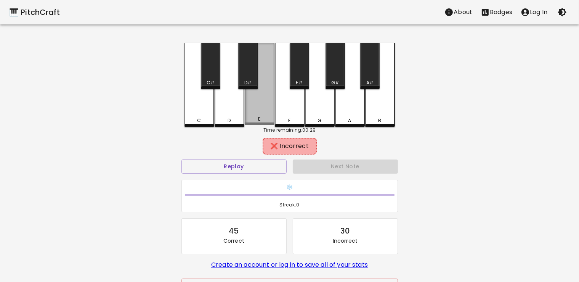
click at [260, 105] on div "E" at bounding box center [260, 84] width 30 height 82
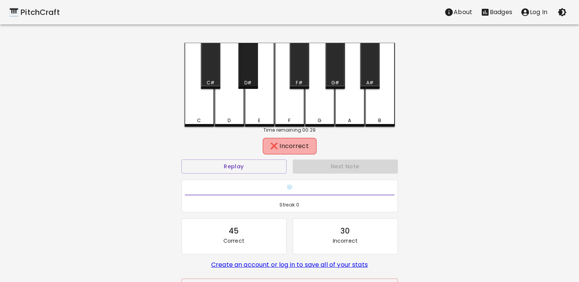
click at [248, 78] on div "D#" at bounding box center [247, 66] width 19 height 46
click at [295, 78] on div "F#" at bounding box center [299, 66] width 19 height 46
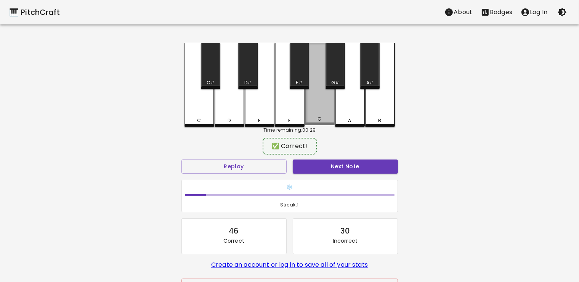
click at [315, 104] on div "G" at bounding box center [320, 84] width 30 height 82
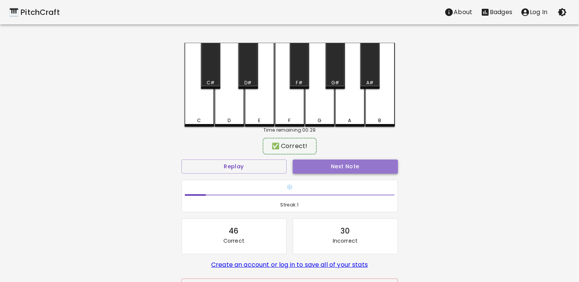
click at [339, 163] on button "Next Note" at bounding box center [345, 166] width 105 height 14
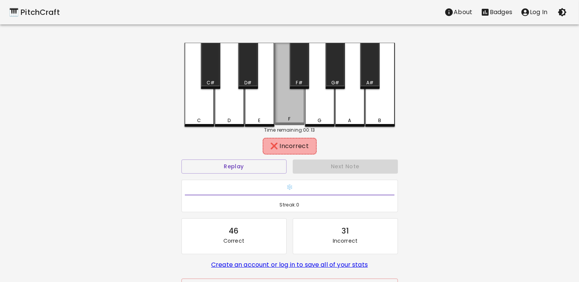
click at [284, 114] on div "F" at bounding box center [290, 84] width 30 height 82
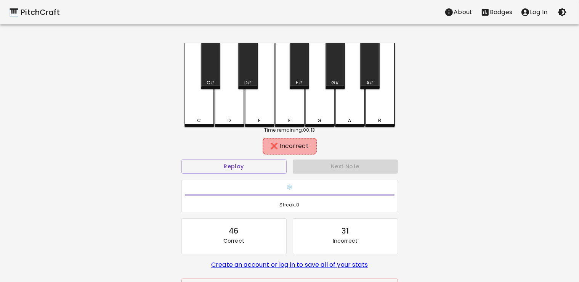
click at [264, 109] on div "E" at bounding box center [260, 85] width 30 height 84
click at [295, 82] on div "F#" at bounding box center [299, 82] width 18 height 7
